Goal: Task Accomplishment & Management: Manage account settings

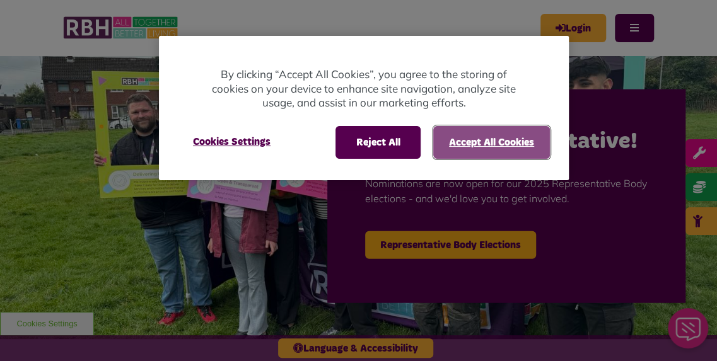
click at [487, 145] on button "Accept All Cookies" at bounding box center [491, 142] width 117 height 33
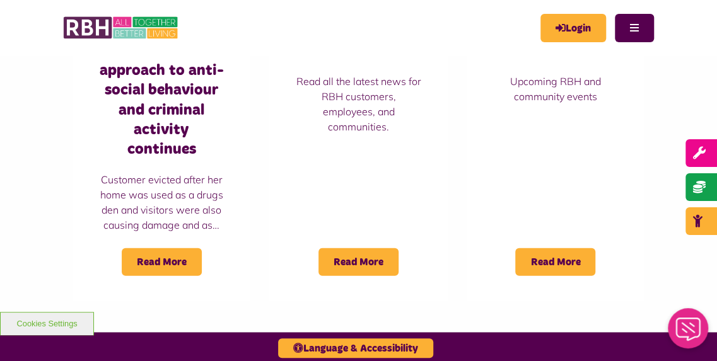
scroll to position [1193, 0]
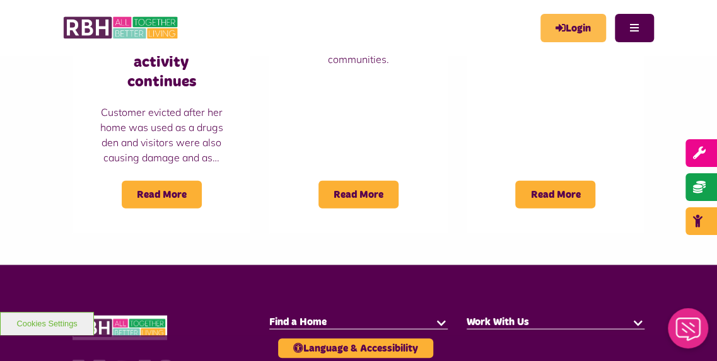
click at [583, 21] on link "Login" at bounding box center [573, 28] width 66 height 28
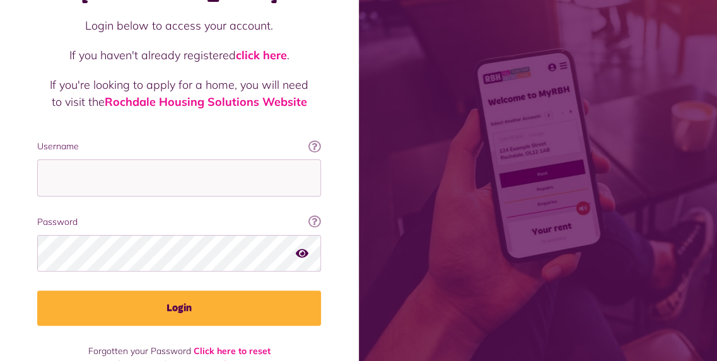
scroll to position [122, 0]
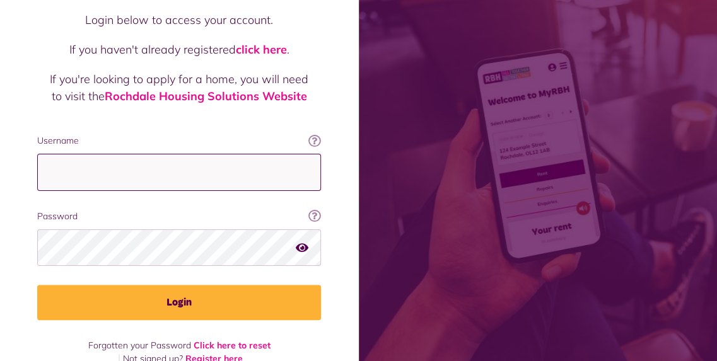
type input "**********"
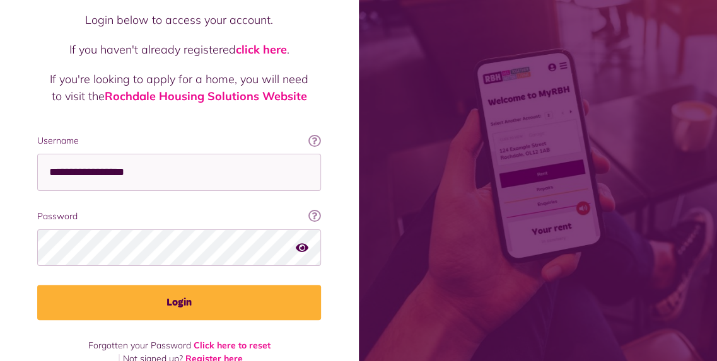
click at [186, 285] on button "Login" at bounding box center [179, 302] width 284 height 35
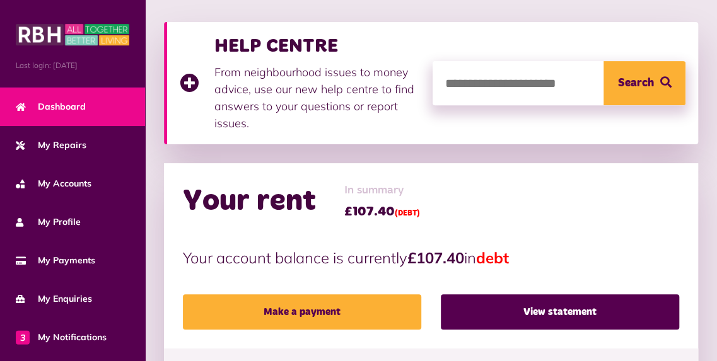
scroll to position [174, 0]
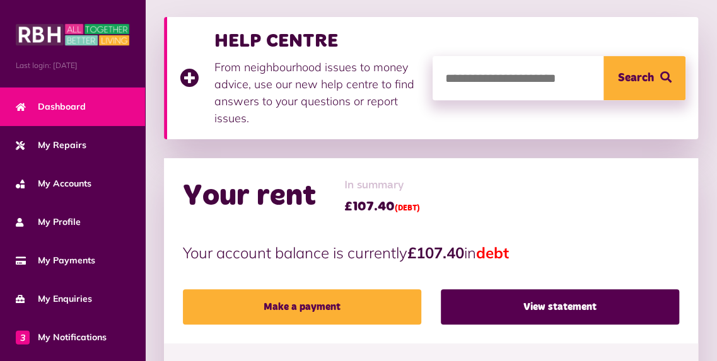
click at [502, 312] on link "View statement" at bounding box center [560, 306] width 238 height 35
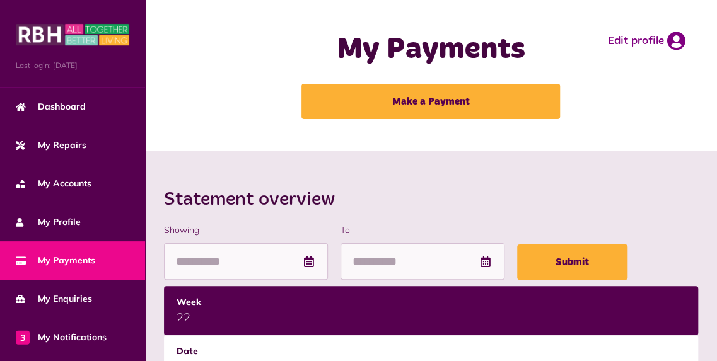
click at [30, 96] on link "Dashboard" at bounding box center [72, 107] width 145 height 38
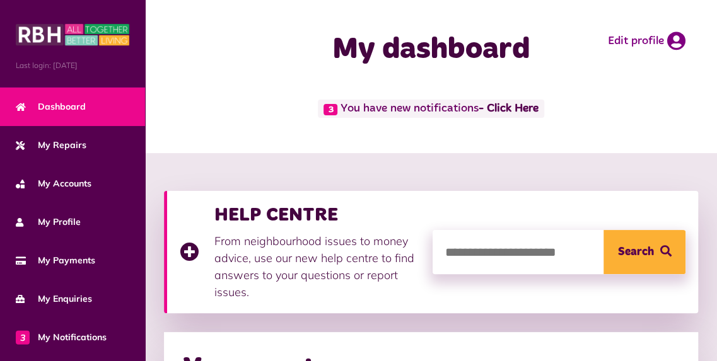
click at [503, 103] on link "- Click Here" at bounding box center [508, 108] width 60 height 11
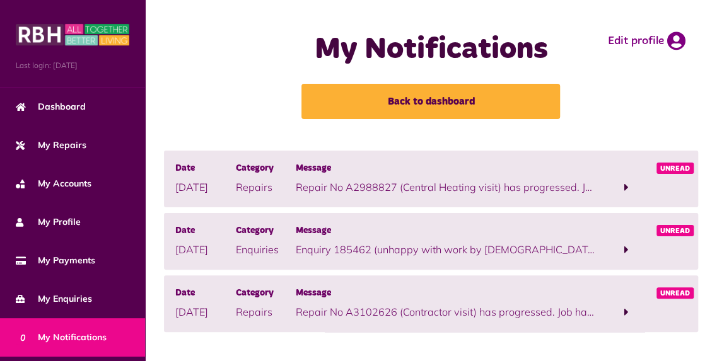
click at [626, 186] on span at bounding box center [626, 187] width 4 height 11
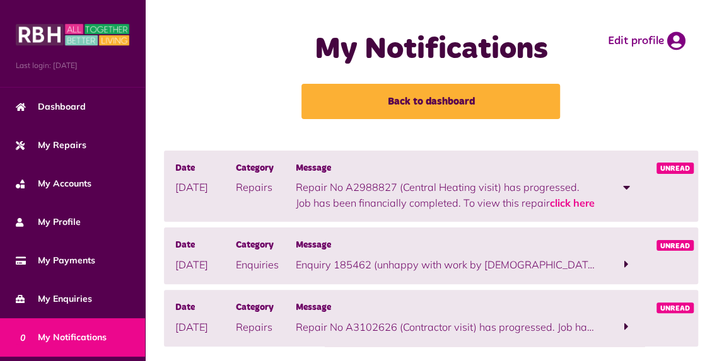
click at [626, 186] on span at bounding box center [626, 187] width 7 height 11
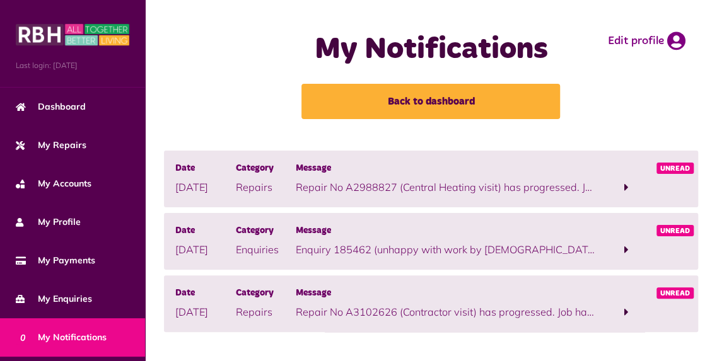
click at [49, 100] on span "Dashboard" at bounding box center [51, 106] width 70 height 13
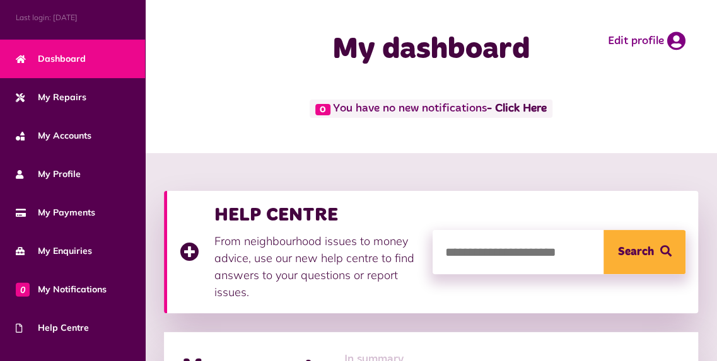
scroll to position [148, 0]
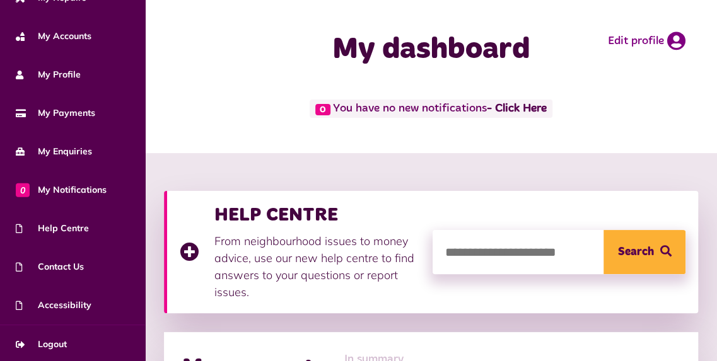
click at [69, 336] on link "Logout" at bounding box center [72, 344] width 145 height 38
